Goal: Task Accomplishment & Management: Manage account settings

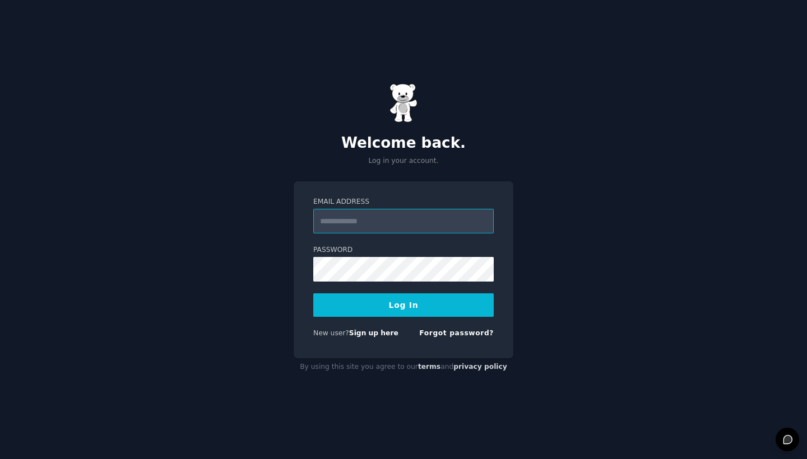
type input "**********"
click at [416, 305] on button "Log In" at bounding box center [403, 306] width 180 height 24
type input "**********"
click at [403, 305] on button "Log In" at bounding box center [403, 306] width 180 height 24
